Goal: Task Accomplishment & Management: Manage account settings

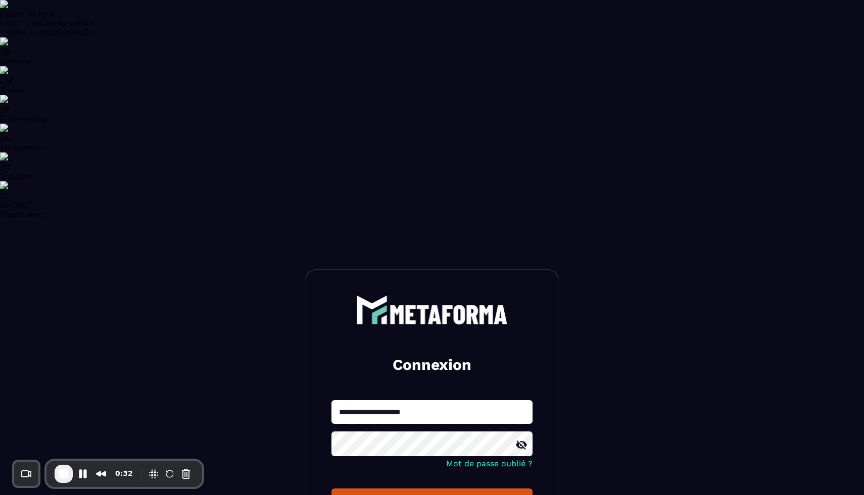
select select "******"
type input "**********"
click at [380, 489] on button "Connexion" at bounding box center [431, 501] width 201 height 24
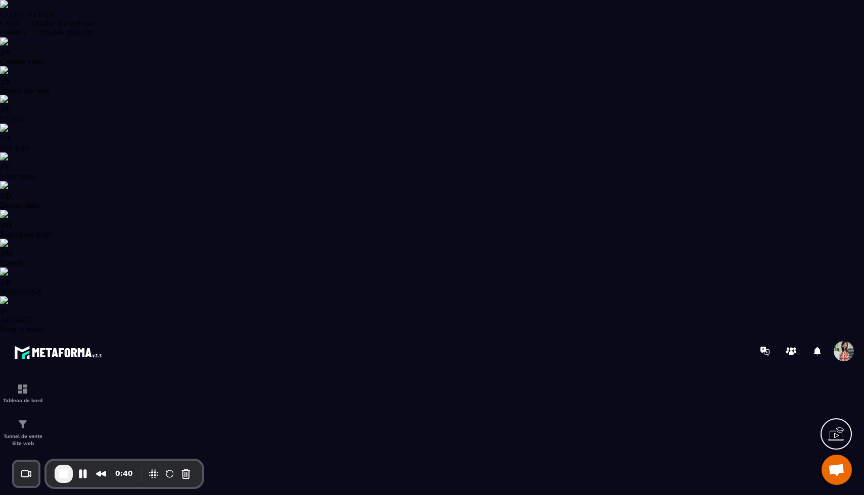
click at [835, 341] on span at bounding box center [843, 351] width 20 height 20
